Goal: Task Accomplishment & Management: Complete application form

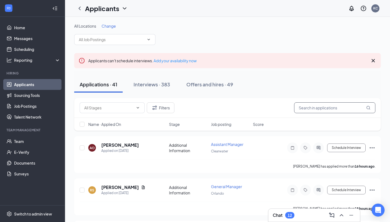
click at [322, 111] on input "text" at bounding box center [334, 107] width 81 height 11
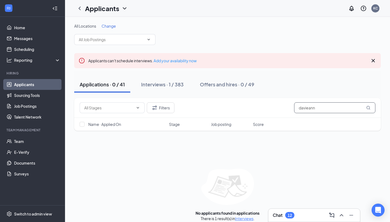
type input "davieanna"
click at [165, 85] on div "Interviews · 1 / 383" at bounding box center [162, 84] width 42 height 7
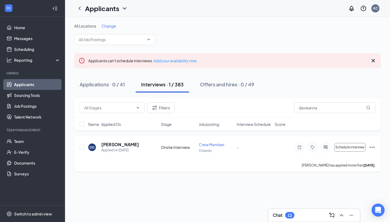
click at [373, 147] on icon "Ellipses" at bounding box center [372, 147] width 6 height 6
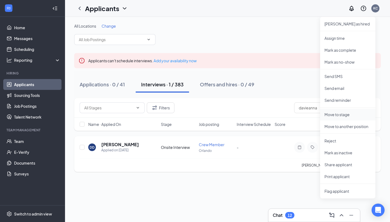
click at [339, 112] on p "Move to stage" at bounding box center [347, 114] width 47 height 5
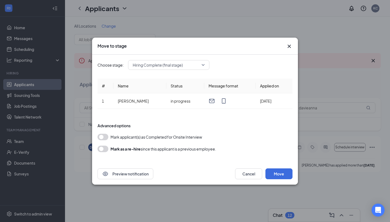
click at [189, 137] on span "Mark applicant(s) as Completed for Onsite Interview" at bounding box center [155, 137] width 91 height 6
click at [104, 135] on button "button" at bounding box center [102, 137] width 11 height 6
click at [283, 174] on button "Move" at bounding box center [278, 173] width 27 height 11
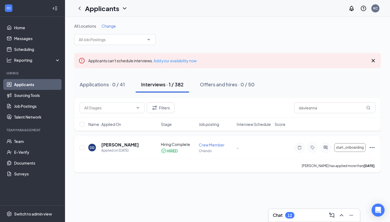
click at [373, 147] on icon "Ellipses" at bounding box center [372, 147] width 6 height 6
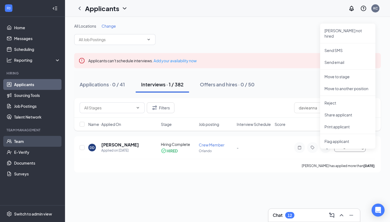
click at [44, 139] on link "Team" at bounding box center [37, 141] width 46 height 11
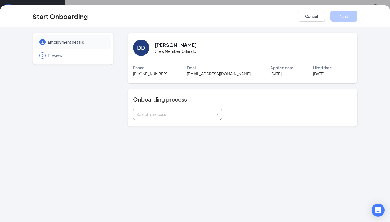
click at [216, 113] on div "Select a process" at bounding box center [177, 114] width 82 height 11
click at [206, 129] on li "Onboarding Florida" at bounding box center [177, 126] width 89 height 10
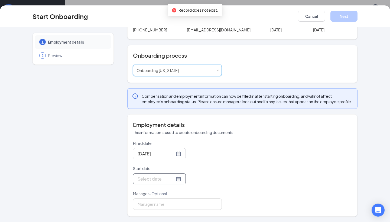
click at [177, 179] on div at bounding box center [159, 178] width 44 height 7
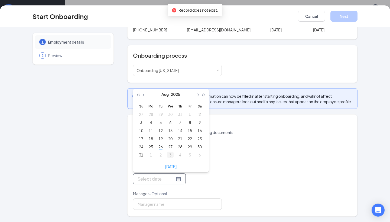
type input "Sep 3, 2025"
type input "Aug 28, 2025"
click at [182, 146] on div "28" at bounding box center [180, 146] width 6 height 6
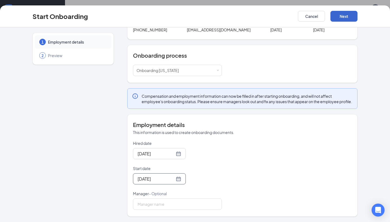
click at [346, 18] on button "Next" at bounding box center [343, 16] width 27 height 11
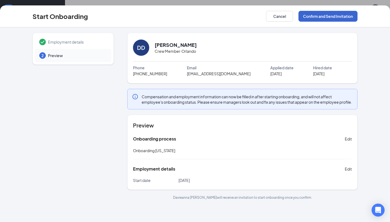
click at [333, 15] on button "Confirm and Send Invitation" at bounding box center [327, 16] width 59 height 11
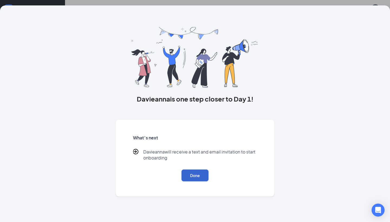
click at [197, 176] on button "Done" at bounding box center [194, 175] width 27 height 12
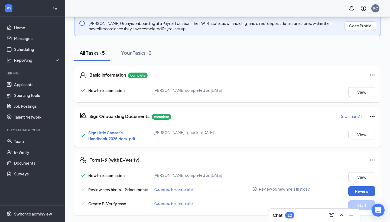
scroll to position [99, 0]
click at [354, 194] on button "Review" at bounding box center [361, 191] width 27 height 10
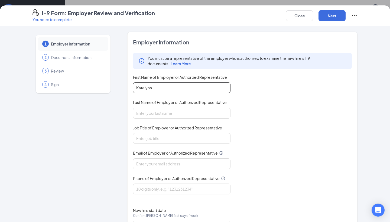
type input "Katelynn"
type input "[PERSON_NAME]"
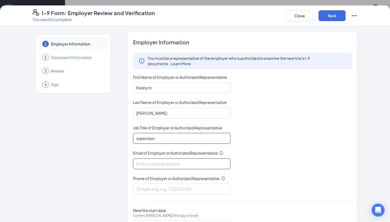
type input "supervisor"
type input "[EMAIL_ADDRESS][PERSON_NAME][DOMAIN_NAME]"
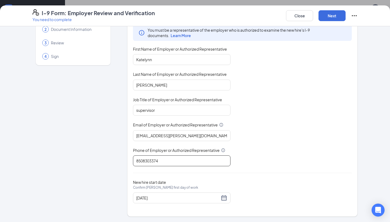
scroll to position [28, 0]
type input "8508303374"
click at [235, 180] on div "New hire start date Confirm [PERSON_NAME] first day of work [DATE]" at bounding box center [242, 192] width 219 height 24
click at [225, 198] on div "[DATE]" at bounding box center [181, 198] width 91 height 6
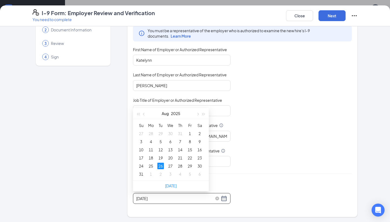
click at [225, 198] on div "[DATE]" at bounding box center [181, 198] width 91 height 6
click at [335, 18] on button "Next" at bounding box center [331, 15] width 27 height 11
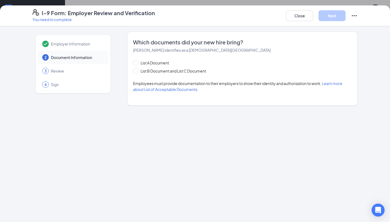
scroll to position [0, 0]
click at [188, 73] on span "List B Document and List C Document" at bounding box center [173, 71] width 70 height 6
click at [137, 72] on input "List B Document and List C Document" at bounding box center [135, 70] width 4 height 4
radio input "true"
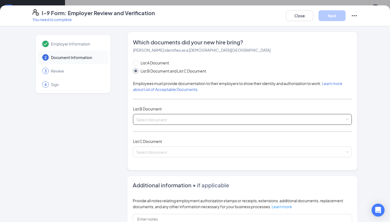
click at [227, 120] on input "search" at bounding box center [240, 118] width 208 height 8
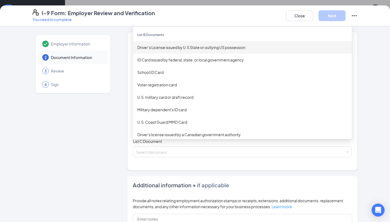
click at [229, 50] on div "Driver’s License issued by U.S State or outlying US possession" at bounding box center [242, 47] width 210 height 6
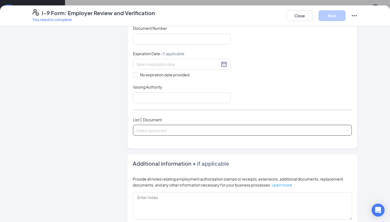
scroll to position [140, 0]
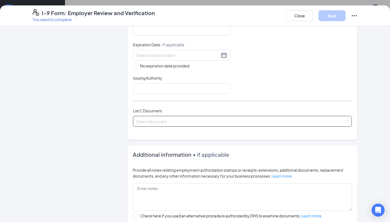
click at [218, 119] on input "search" at bounding box center [240, 120] width 208 height 8
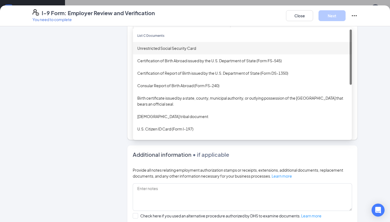
click at [215, 49] on div "Unrestricted Social Security Card" at bounding box center [242, 48] width 210 height 6
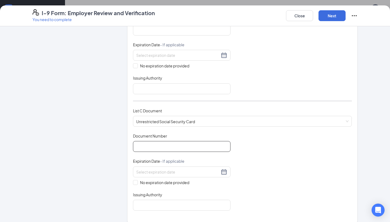
click at [173, 145] on input "Document Number" at bounding box center [181, 146] width 97 height 11
paste input "401-39-5339"
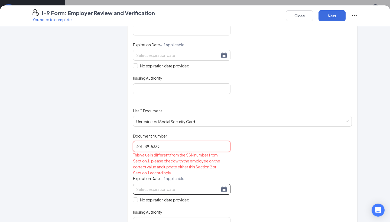
type input "401-39-5339"
click at [177, 189] on input at bounding box center [177, 189] width 83 height 6
type input "[DATE]"
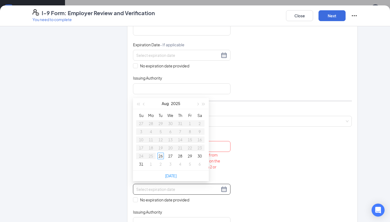
click at [229, 131] on div "List C Document Unrestricted Social Security Card Unrestricted Social Security …" at bounding box center [242, 120] width 219 height 25
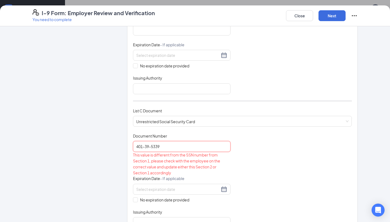
click at [146, 146] on input "401-39-5339" at bounding box center [181, 146] width 97 height 11
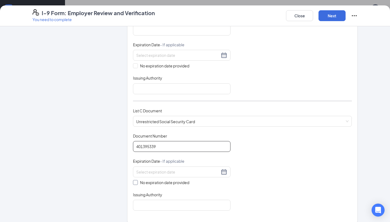
type input "401395339"
click at [147, 180] on span "No expiration date provided" at bounding box center [165, 182] width 54 height 6
click at [137, 180] on input "No expiration date provided" at bounding box center [135, 182] width 4 height 4
checkbox input "true"
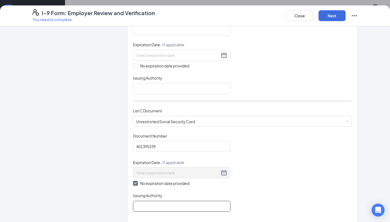
click at [167, 203] on input "Issuing Authority" at bounding box center [181, 206] width 97 height 11
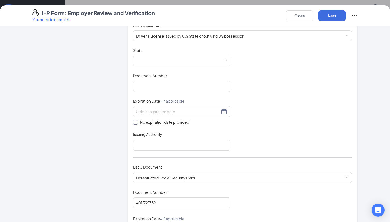
scroll to position [81, 0]
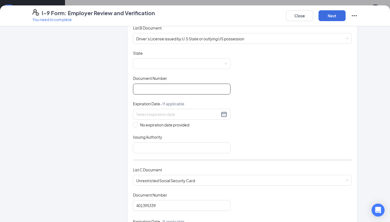
type input "gov"
click at [188, 88] on input "Document Number" at bounding box center [181, 89] width 97 height 11
paste input "0320571624"
click at [211, 62] on span at bounding box center [181, 63] width 91 height 10
type input "0320571624"
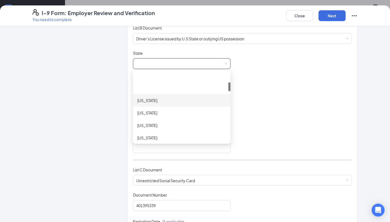
scroll to position [94, 0]
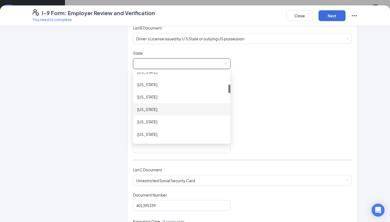
click at [192, 110] on div "[US_STATE]" at bounding box center [181, 109] width 89 height 6
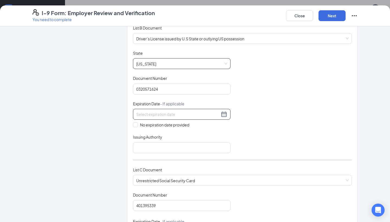
click at [191, 111] on input at bounding box center [177, 114] width 83 height 6
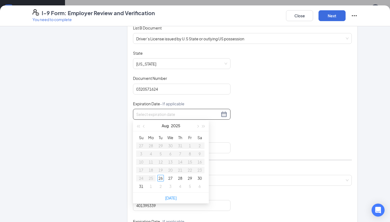
click at [158, 115] on input at bounding box center [177, 114] width 83 height 6
paste input "[DATE]"
type input "[DATE]"
click at [237, 131] on div "Document Title Driver’s License issued by U.S State or outlying US possession S…" at bounding box center [242, 101] width 219 height 103
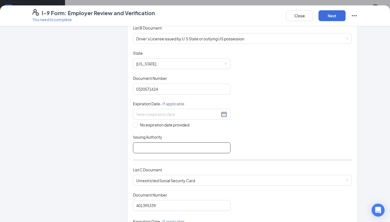
click at [219, 146] on input "Issuing Authority" at bounding box center [181, 147] width 97 height 11
drag, startPoint x: 239, startPoint y: 150, endPoint x: 260, endPoint y: 156, distance: 21.6
click at [260, 156] on div "List A Document List B Document and List C Document Employees must provide docu…" at bounding box center [242, 125] width 219 height 292
click at [208, 148] on input "florid" at bounding box center [181, 147] width 97 height 11
type input "f"
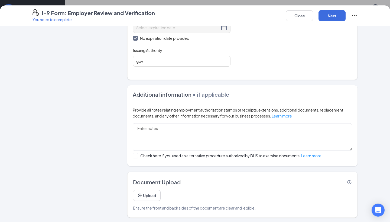
scroll to position [285, 0]
type input "State"
click at [331, 20] on button "Next" at bounding box center [331, 15] width 27 height 11
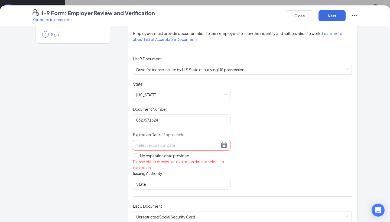
scroll to position [50, 0]
click at [183, 148] on div at bounding box center [181, 144] width 97 height 11
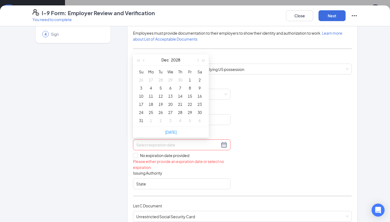
paste input "[DATE]"
type input "[DATE]"
click at [232, 134] on div "Document Title Driver’s License issued by U.S State or outlying US possession S…" at bounding box center [242, 135] width 219 height 108
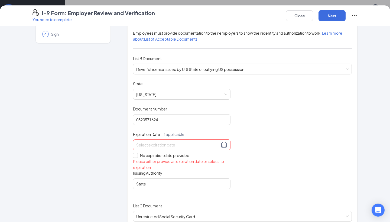
click at [188, 146] on input at bounding box center [177, 145] width 83 height 6
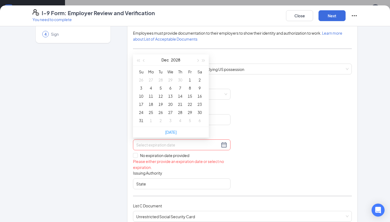
paste input "[DATE]"
type input "[DATE]"
click at [201, 113] on div "30" at bounding box center [199, 112] width 6 height 6
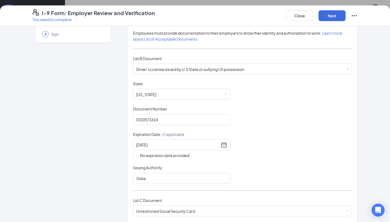
click at [278, 148] on div "Document Title Driver’s License issued by U.S State or outlying US possession S…" at bounding box center [242, 132] width 219 height 103
click at [334, 18] on button "Next" at bounding box center [331, 15] width 27 height 11
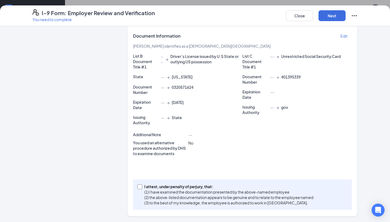
scroll to position [115, 0]
click at [149, 188] on p "I attest, under penalty of perjury, that:" at bounding box center [228, 186] width 169 height 5
click at [141, 188] on input "I attest, under penalty of [PERSON_NAME], that: (1) I have examined the documen…" at bounding box center [139, 187] width 4 height 4
checkbox input "true"
click at [328, 19] on button "Next" at bounding box center [331, 15] width 27 height 11
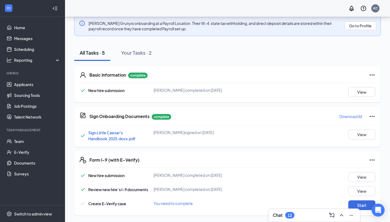
scroll to position [99, 0]
click at [362, 205] on button "Start" at bounding box center [361, 205] width 27 height 10
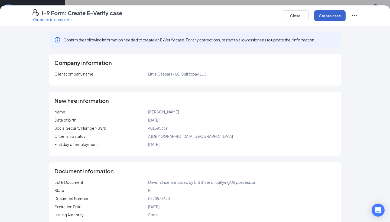
click at [334, 19] on button "Create case" at bounding box center [329, 15] width 31 height 11
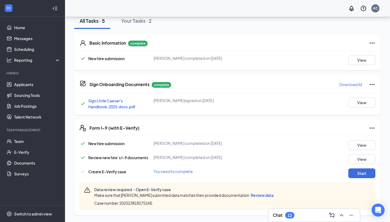
scroll to position [131, 0]
click at [356, 173] on button "Start" at bounding box center [361, 173] width 27 height 10
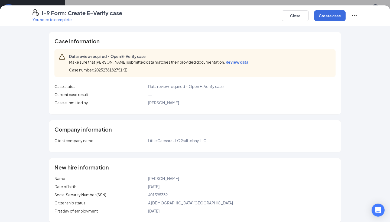
click at [231, 60] on span "Review data" at bounding box center [236, 62] width 23 height 5
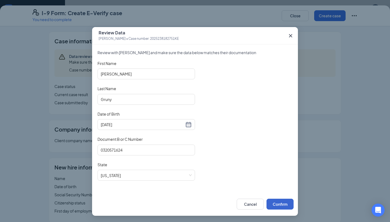
click at [276, 202] on button "Confirm" at bounding box center [279, 204] width 27 height 11
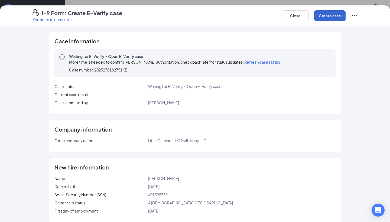
click at [335, 17] on button "Create case" at bounding box center [329, 15] width 31 height 11
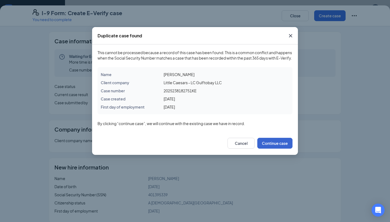
click at [279, 148] on button "Continue case" at bounding box center [274, 143] width 35 height 11
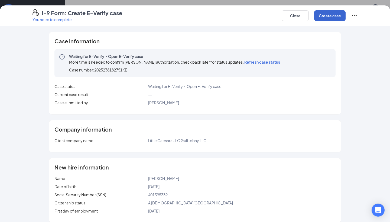
click at [331, 17] on button "Create case" at bounding box center [329, 15] width 31 height 11
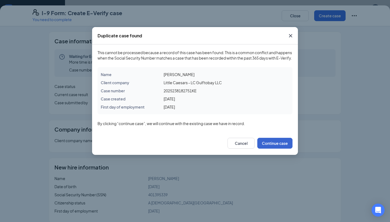
click at [284, 148] on button "Continue case" at bounding box center [274, 143] width 35 height 11
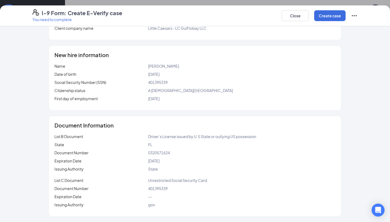
scroll to position [112, 0]
click at [326, 19] on button "Create case" at bounding box center [329, 15] width 31 height 11
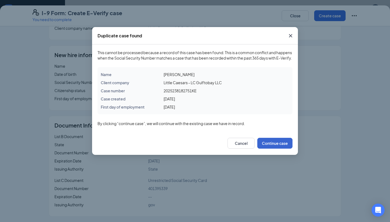
click at [276, 149] on button "Continue case" at bounding box center [274, 143] width 35 height 11
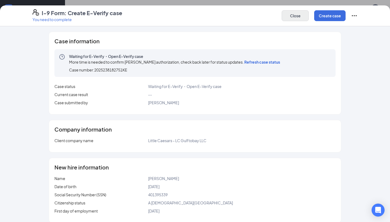
scroll to position [0, 0]
click at [301, 17] on button "Close" at bounding box center [294, 15] width 27 height 11
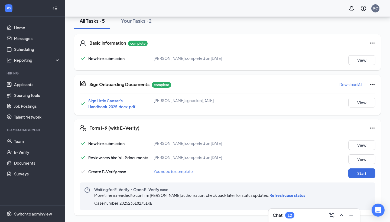
scroll to position [131, 0]
click at [352, 172] on button "Start" at bounding box center [361, 173] width 27 height 10
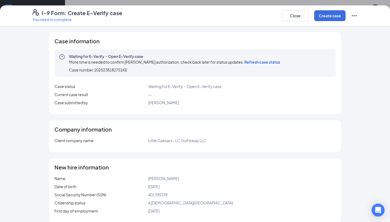
scroll to position [0, 0]
click at [327, 17] on button "Create case" at bounding box center [329, 15] width 31 height 11
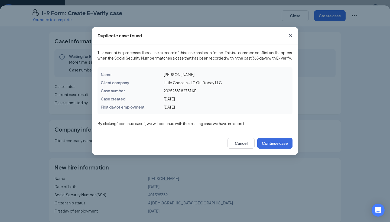
click at [292, 33] on icon "Cross" at bounding box center [290, 35] width 6 height 6
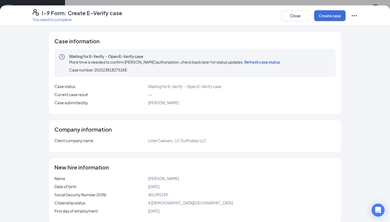
click at [353, 15] on icon "Ellipses" at bounding box center [354, 15] width 6 height 6
click at [292, 31] on div "Case information Waiting for E-Verify・Open E-Verify case More time is needed to…" at bounding box center [195, 124] width 390 height 196
click at [353, 14] on icon "Ellipses" at bounding box center [354, 15] width 6 height 6
click at [350, 29] on button "Mark as complete" at bounding box center [334, 26] width 40 height 9
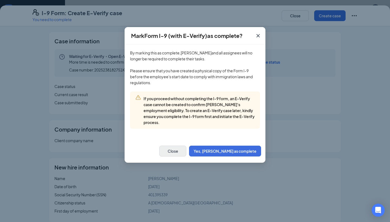
click at [186, 147] on button "Close" at bounding box center [172, 151] width 27 height 11
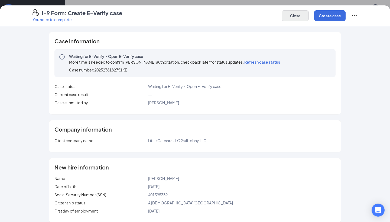
click at [298, 16] on button "Close" at bounding box center [294, 15] width 27 height 11
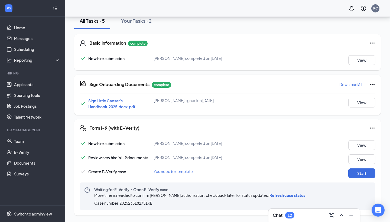
click at [281, 195] on span "Refresh case status" at bounding box center [287, 195] width 36 height 5
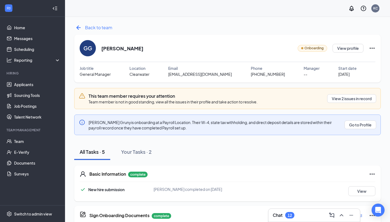
click at [80, 28] on icon "ArrowLeftNew" at bounding box center [78, 27] width 4 height 4
